Goal: Find contact information: Find contact information

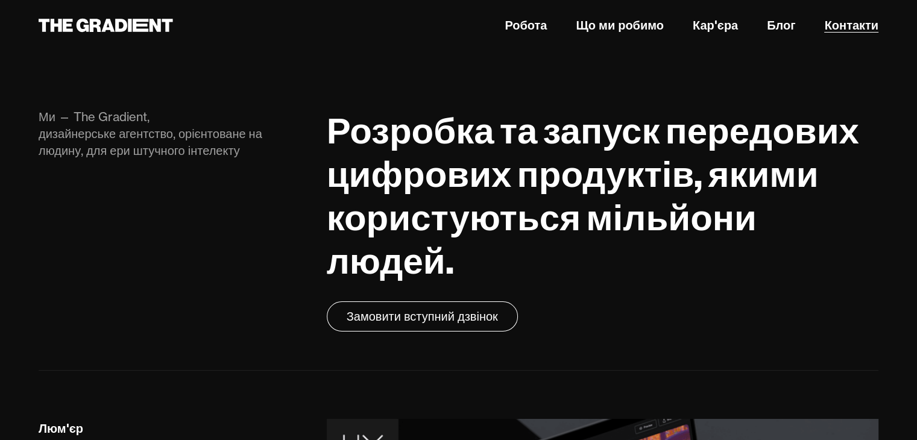
click at [844, 27] on font "Контакти" at bounding box center [851, 24] width 54 height 15
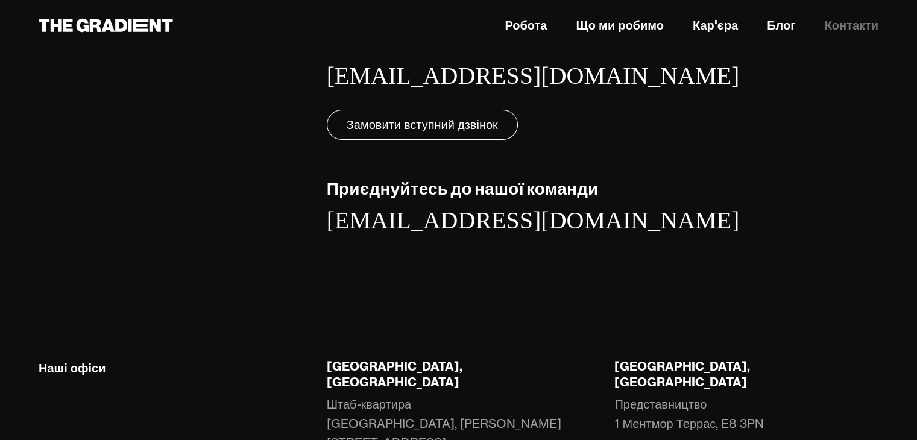
scroll to position [306, 0]
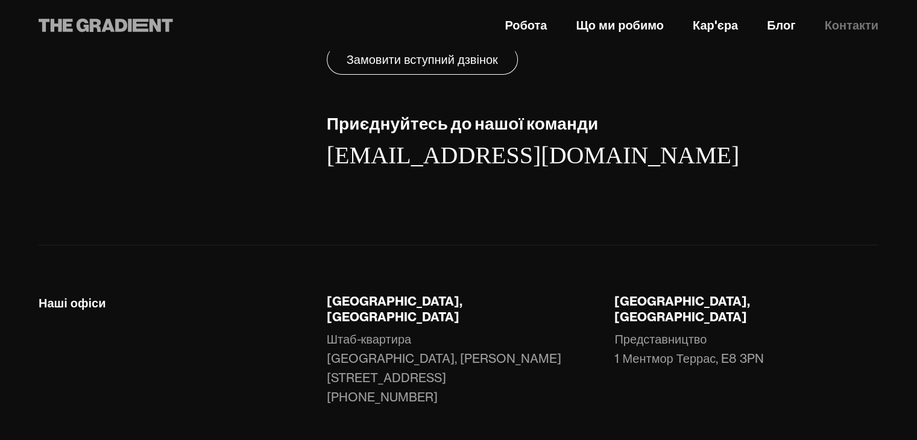
click at [82, 26] on icon at bounding box center [106, 25] width 134 height 22
